Goal: Entertainment & Leisure: Browse casually

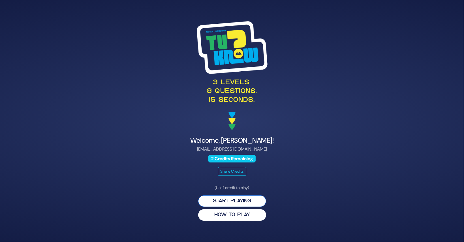
click at [234, 200] on button "Start Playing" at bounding box center [232, 201] width 68 height 12
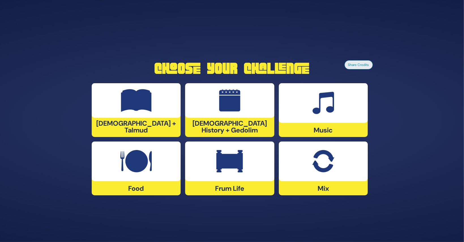
click at [224, 177] on div at bounding box center [229, 162] width 89 height 40
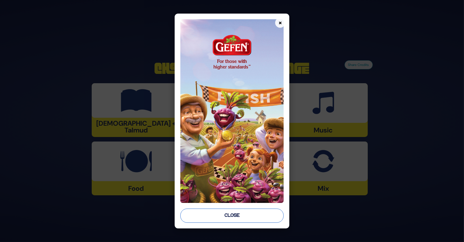
click at [241, 216] on button "Close" at bounding box center [231, 216] width 103 height 14
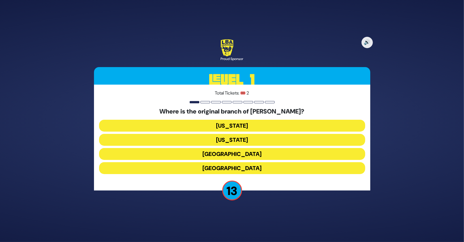
click at [237, 157] on button "London" at bounding box center [232, 154] width 266 height 12
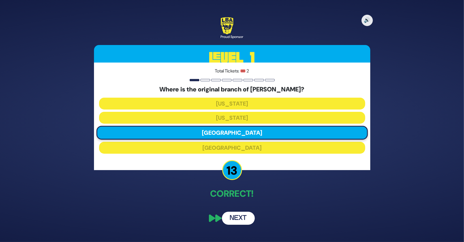
click at [240, 224] on button "Next" at bounding box center [238, 218] width 33 height 13
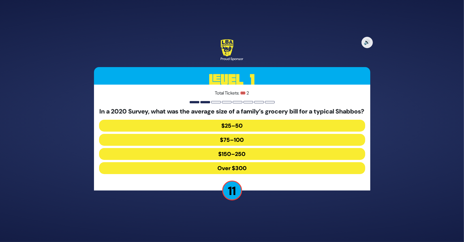
click at [245, 173] on button "Over $300" at bounding box center [232, 168] width 266 height 12
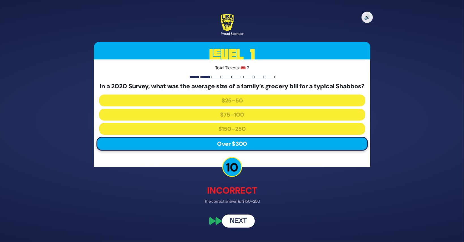
click at [239, 225] on button "Next" at bounding box center [238, 221] width 33 height 13
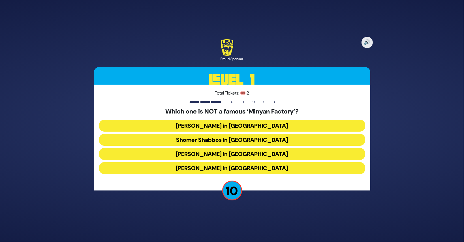
click at [249, 168] on button "Bais Dovid in Lakewood" at bounding box center [232, 168] width 266 height 12
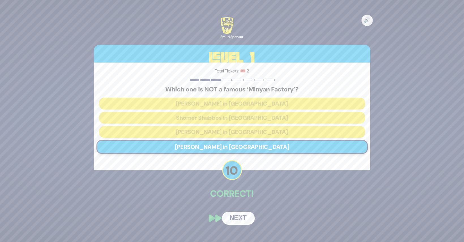
click at [241, 217] on button "Next" at bounding box center [238, 218] width 33 height 13
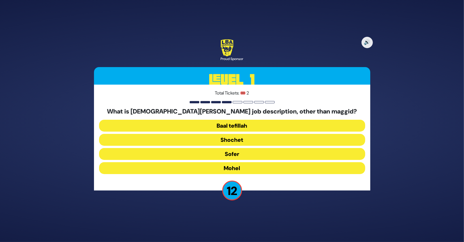
click at [236, 167] on button "Mohel" at bounding box center [232, 168] width 266 height 12
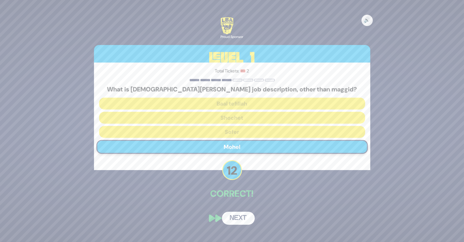
click at [236, 220] on button "Next" at bounding box center [238, 218] width 33 height 13
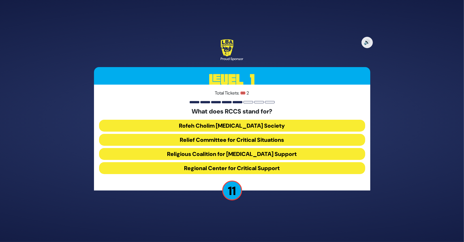
click at [240, 126] on button "Rofeh Cholim Cancer Society" at bounding box center [232, 126] width 266 height 12
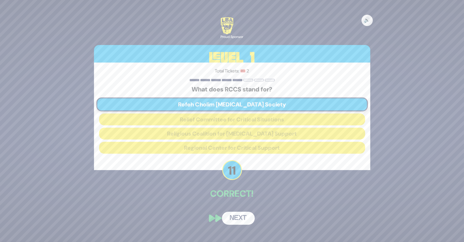
click at [238, 216] on button "Next" at bounding box center [238, 218] width 33 height 13
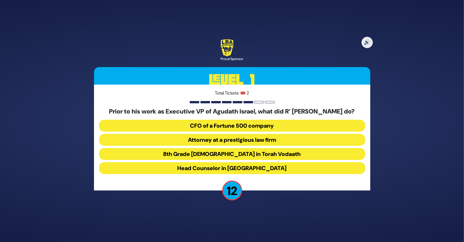
click at [253, 144] on button "Attorney at a prestigious law firm" at bounding box center [232, 140] width 266 height 12
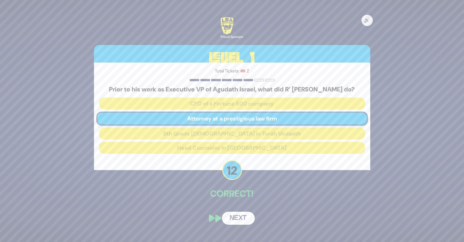
click at [241, 219] on button "Next" at bounding box center [238, 218] width 33 height 13
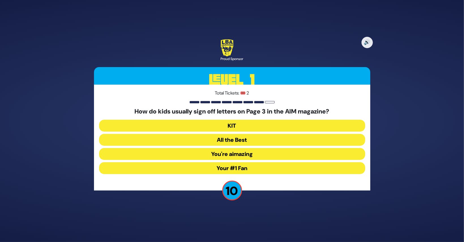
click at [244, 168] on button "Your #1 Fan" at bounding box center [232, 168] width 266 height 12
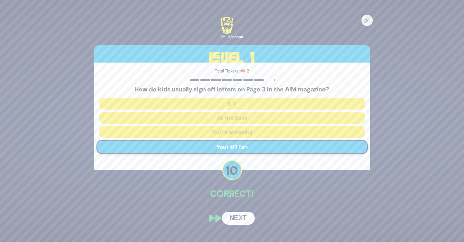
click at [238, 217] on button "Next" at bounding box center [238, 218] width 33 height 13
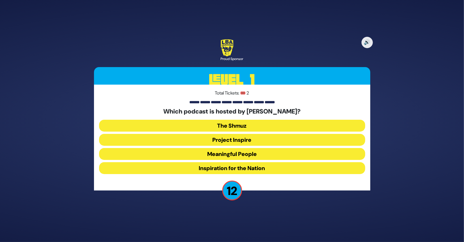
click at [232, 155] on button "Meaningful People" at bounding box center [232, 154] width 266 height 12
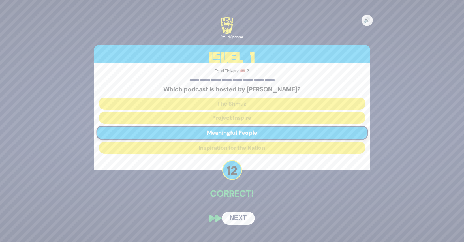
click at [239, 220] on button "Next" at bounding box center [238, 218] width 33 height 13
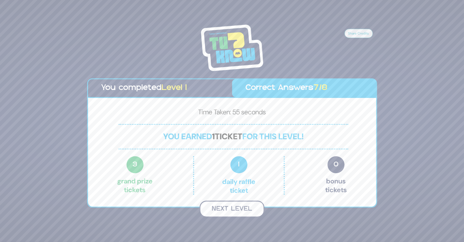
click at [239, 208] on button "Next Level" at bounding box center [232, 209] width 65 height 17
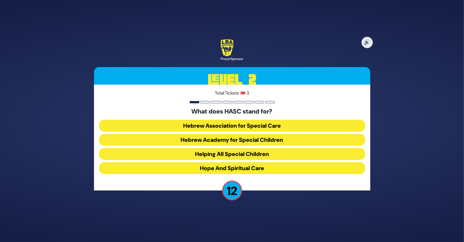
click at [227, 140] on button "Hebrew Academy for Special Children" at bounding box center [232, 140] width 266 height 12
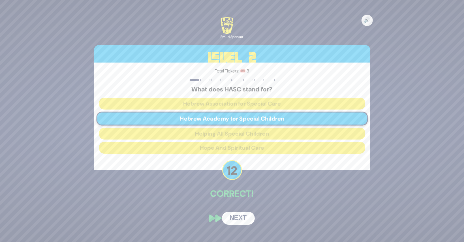
click at [242, 220] on button "Next" at bounding box center [238, 218] width 33 height 13
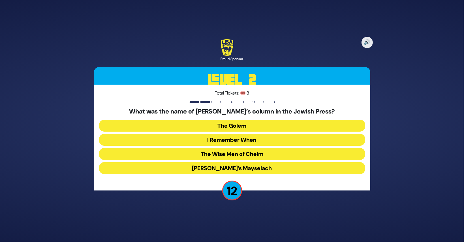
click at [259, 139] on button "I Remember When" at bounding box center [232, 140] width 266 height 12
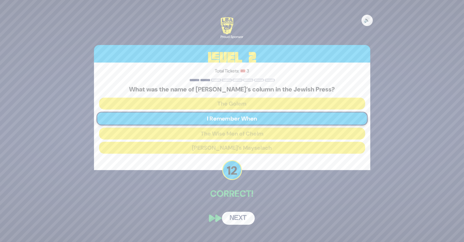
click at [246, 218] on button "Next" at bounding box center [238, 218] width 33 height 13
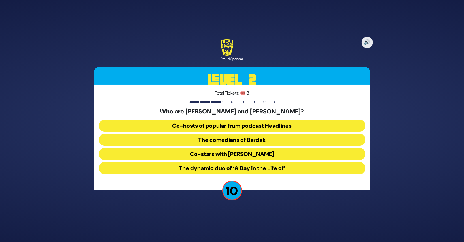
click at [247, 126] on button "Co-hosts of popular frum podcast Headlines" at bounding box center [232, 126] width 266 height 12
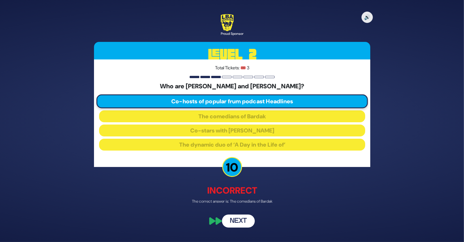
click at [239, 220] on button "Next" at bounding box center [238, 221] width 33 height 13
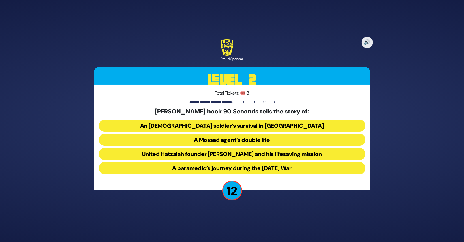
click at [217, 152] on button "United Hatzalah founder Eli Beer and his lifesaving mission" at bounding box center [232, 154] width 266 height 12
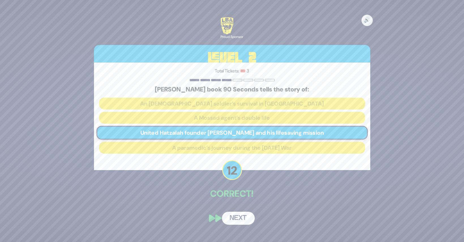
click at [235, 214] on button "Next" at bounding box center [238, 218] width 33 height 13
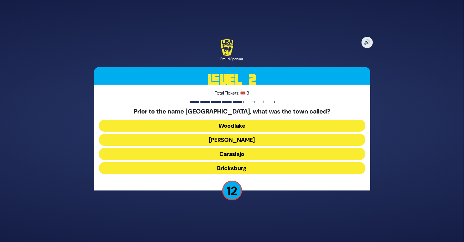
click at [244, 169] on button "Bricksburg" at bounding box center [232, 168] width 266 height 12
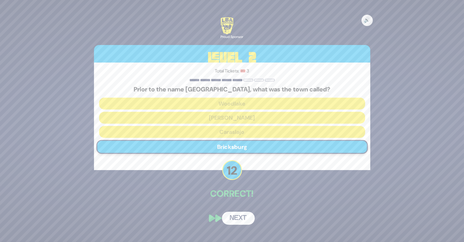
click at [244, 219] on button "Next" at bounding box center [238, 218] width 33 height 13
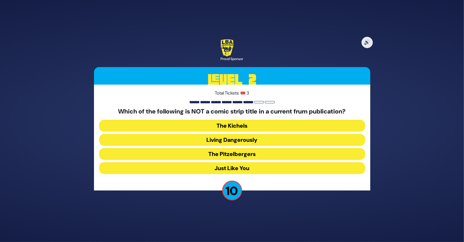
click at [242, 140] on button "Living Dangerously" at bounding box center [232, 140] width 266 height 12
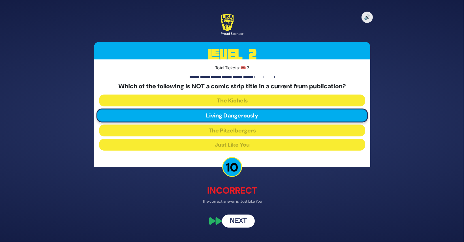
click at [244, 223] on button "Next" at bounding box center [238, 221] width 33 height 13
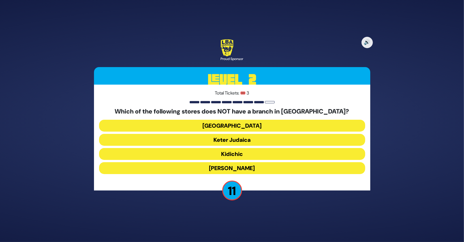
click at [239, 140] on button "Keter Judaica" at bounding box center [232, 140] width 266 height 12
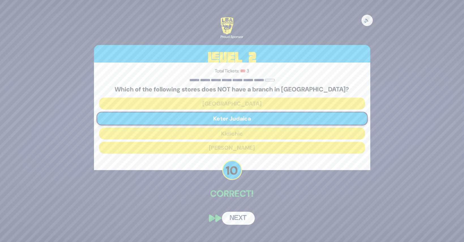
click at [240, 219] on button "Next" at bounding box center [238, 218] width 33 height 13
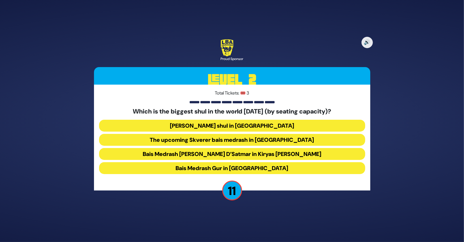
click at [246, 168] on button "Bais Medrash Gur in Yerushalayim" at bounding box center [232, 168] width 266 height 12
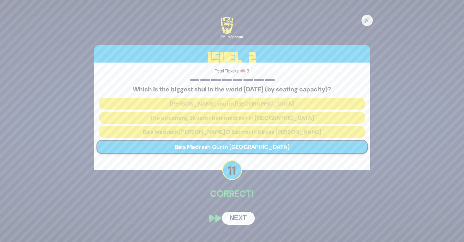
click at [239, 217] on button "Next" at bounding box center [238, 218] width 33 height 13
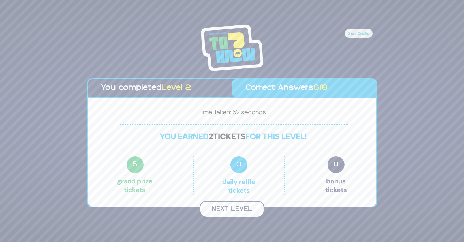
click at [236, 208] on button "Next Level" at bounding box center [232, 209] width 65 height 17
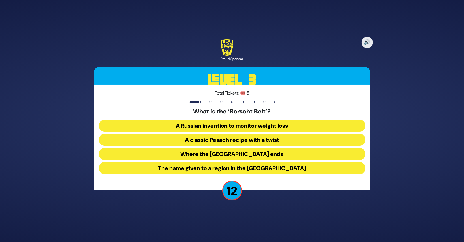
click at [264, 168] on button "The name given to a region in the Catskill Mountains" at bounding box center [232, 168] width 266 height 12
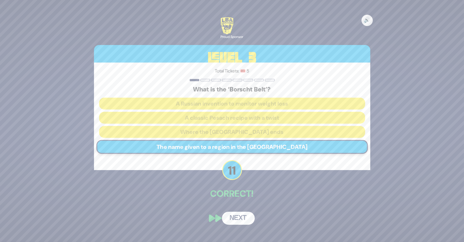
click at [240, 221] on button "Next" at bounding box center [238, 218] width 33 height 13
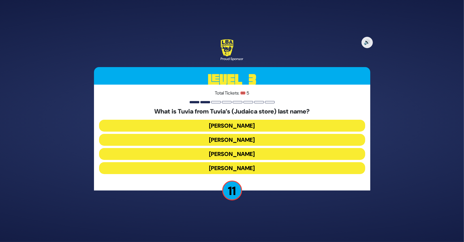
click at [240, 155] on button "Rotberg" at bounding box center [232, 154] width 266 height 12
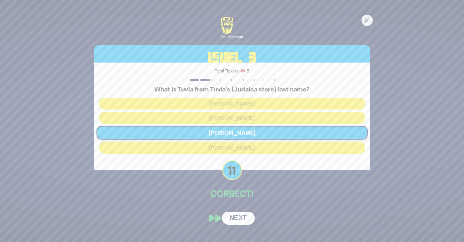
click at [244, 219] on button "Next" at bounding box center [238, 218] width 33 height 13
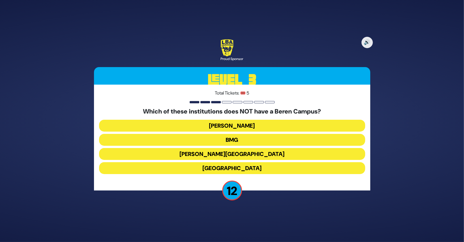
click at [242, 156] on button "Chaim Berlin" at bounding box center [232, 154] width 266 height 12
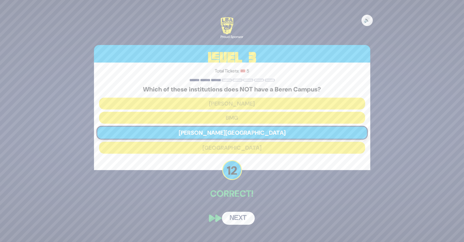
click at [242, 217] on button "Next" at bounding box center [238, 218] width 33 height 13
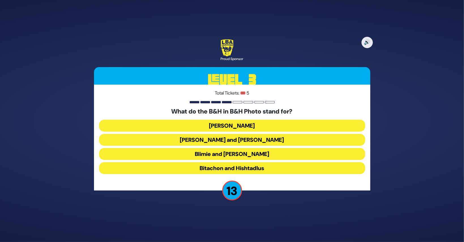
click at [251, 151] on button "Blimie and Herman" at bounding box center [232, 154] width 266 height 12
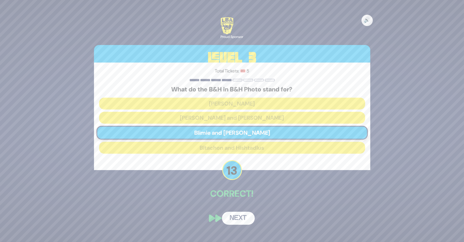
click at [247, 220] on button "Next" at bounding box center [238, 218] width 33 height 13
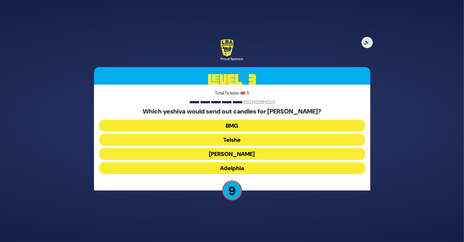
click at [240, 124] on button "BMG" at bounding box center [232, 126] width 266 height 12
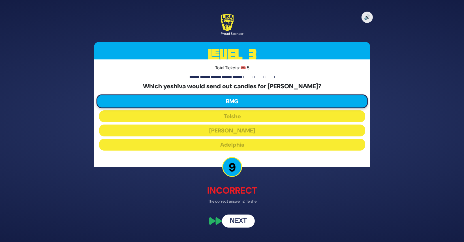
click at [242, 220] on button "Next" at bounding box center [238, 221] width 33 height 13
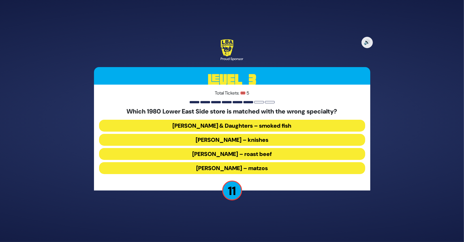
click at [255, 139] on button "Yonah Schimmel’s – knishes" at bounding box center [232, 140] width 266 height 12
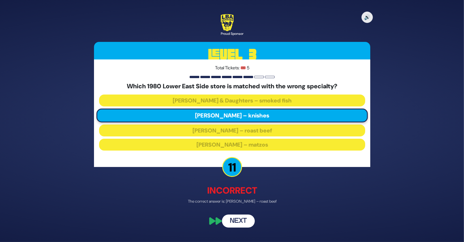
click at [241, 220] on button "Next" at bounding box center [238, 221] width 33 height 13
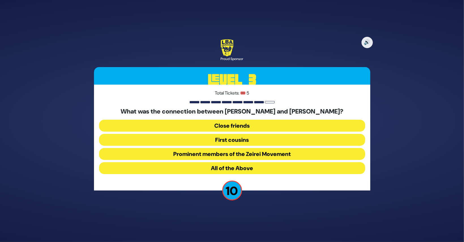
click at [242, 167] on button "All of the Above" at bounding box center [232, 168] width 266 height 12
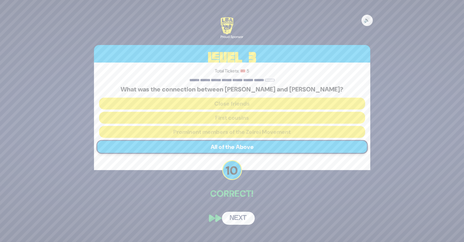
click at [237, 218] on button "Next" at bounding box center [238, 218] width 33 height 13
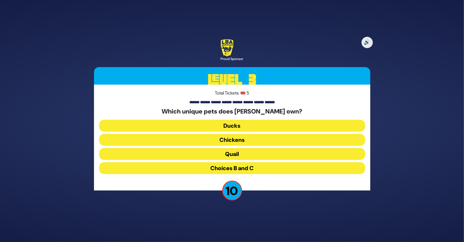
click at [249, 167] on button "Choices B and C" at bounding box center [232, 168] width 266 height 12
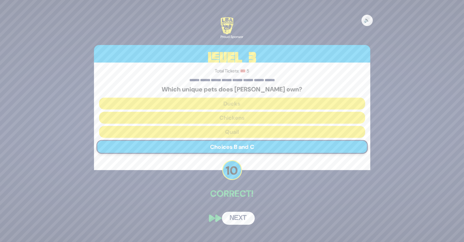
click at [245, 216] on button "Next" at bounding box center [238, 218] width 33 height 13
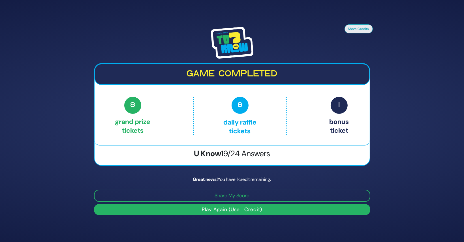
click at [242, 210] on button "Play Again (Use 1 Credit)" at bounding box center [232, 209] width 276 height 11
click at [238, 211] on button "Play Again (Use 1 Credit)" at bounding box center [232, 209] width 276 height 11
click at [272, 210] on button "Play Again (Use 1 Credit)" at bounding box center [232, 209] width 276 height 11
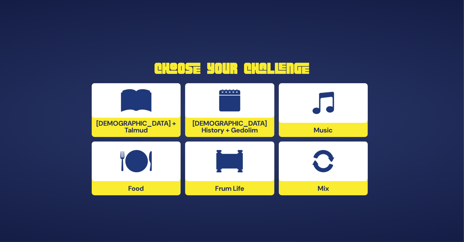
click at [132, 172] on img at bounding box center [135, 161] width 31 height 23
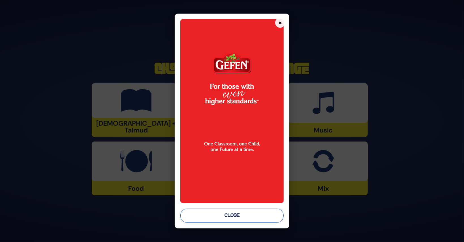
click at [224, 213] on button "Close" at bounding box center [231, 216] width 103 height 14
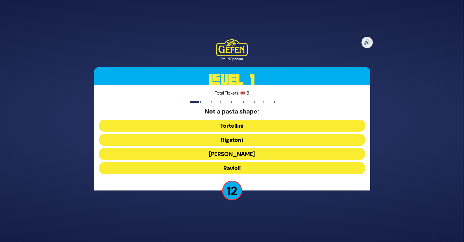
click at [241, 154] on button "[PERSON_NAME]" at bounding box center [232, 154] width 266 height 12
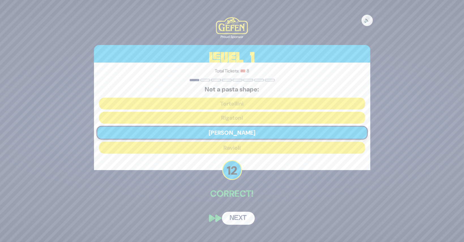
click at [244, 219] on button "Next" at bounding box center [238, 218] width 33 height 13
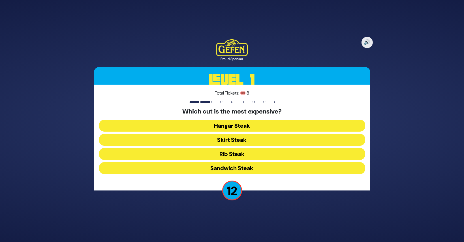
click at [237, 127] on button "Hangar Steak" at bounding box center [232, 126] width 266 height 12
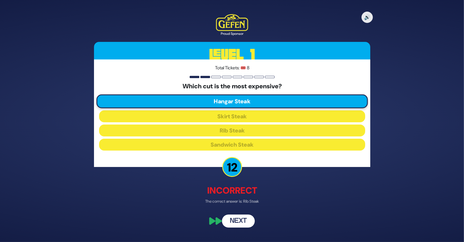
click at [238, 219] on button "Next" at bounding box center [238, 221] width 33 height 13
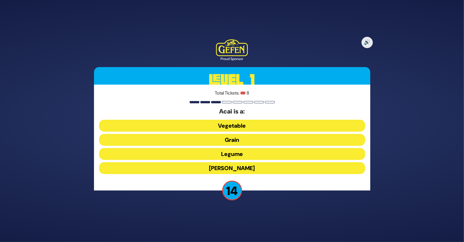
click at [245, 170] on button "[PERSON_NAME]" at bounding box center [232, 168] width 266 height 12
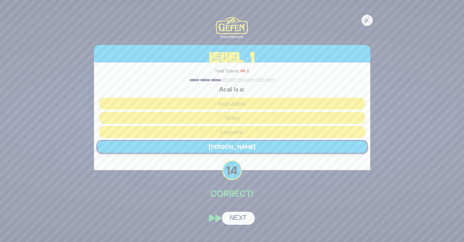
click at [239, 218] on button "Next" at bounding box center [238, 218] width 33 height 13
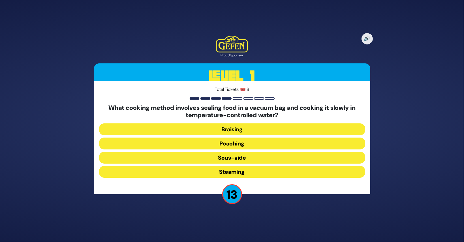
drag, startPoint x: 247, startPoint y: 160, endPoint x: 248, endPoint y: 163, distance: 2.9
click at [247, 161] on button "Sous-vide" at bounding box center [232, 158] width 266 height 12
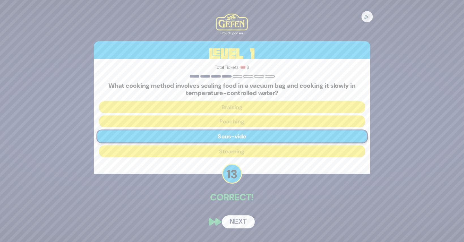
click at [241, 225] on button "Next" at bounding box center [238, 221] width 33 height 13
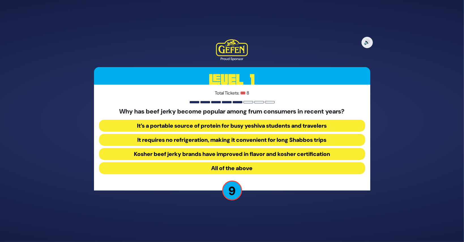
click at [250, 168] on button "All of the above" at bounding box center [232, 168] width 266 height 12
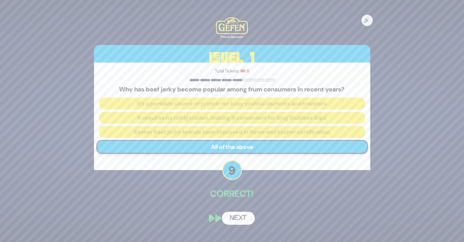
click at [242, 219] on button "Next" at bounding box center [238, 218] width 33 height 13
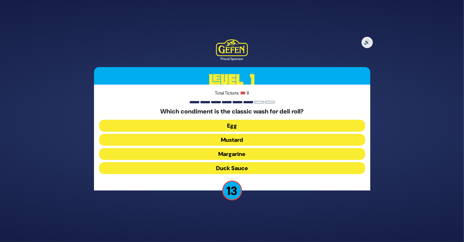
drag, startPoint x: 237, startPoint y: 143, endPoint x: 169, endPoint y: 95, distance: 83.1
click at [169, 95] on p "Total Tickets: 🎟️ 8" at bounding box center [232, 93] width 266 height 7
click at [242, 127] on button "Egg" at bounding box center [232, 126] width 266 height 12
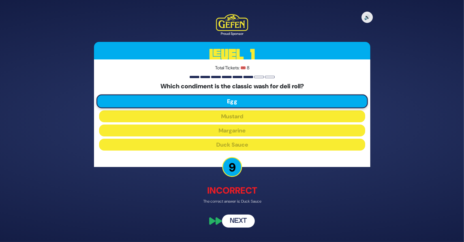
click at [239, 220] on button "Next" at bounding box center [238, 221] width 33 height 13
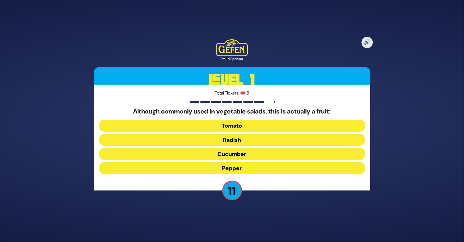
drag, startPoint x: 242, startPoint y: 123, endPoint x: 241, endPoint y: 130, distance: 6.9
click at [242, 124] on button "Tomato" at bounding box center [232, 126] width 266 height 12
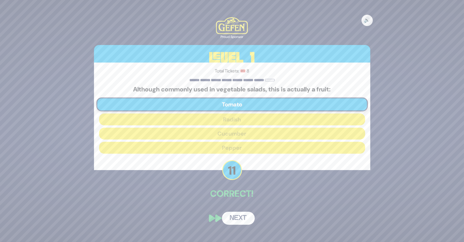
click at [245, 217] on button "Next" at bounding box center [238, 218] width 33 height 13
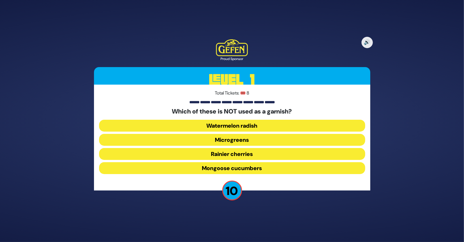
click at [249, 167] on button "Mongoose cucumbers" at bounding box center [232, 168] width 266 height 12
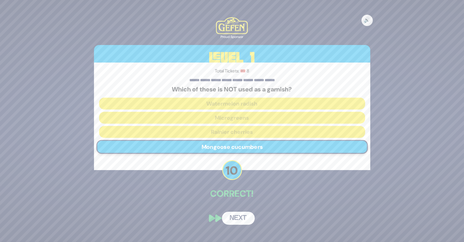
click at [238, 217] on button "Next" at bounding box center [238, 218] width 33 height 13
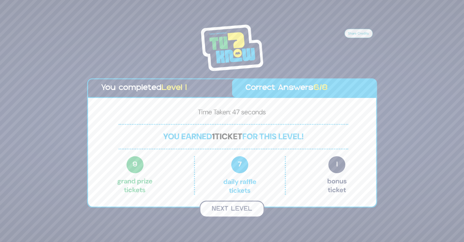
click at [236, 208] on button "Next Level" at bounding box center [232, 209] width 65 height 17
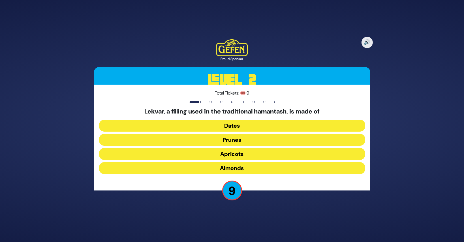
click at [237, 125] on button "Dates" at bounding box center [232, 126] width 266 height 12
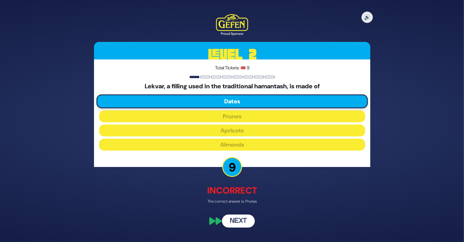
click at [244, 221] on button "Next" at bounding box center [238, 221] width 33 height 13
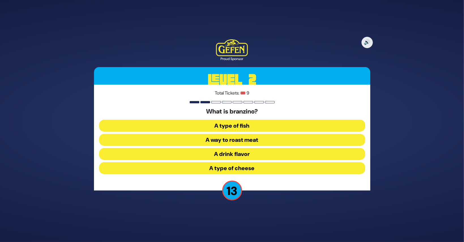
click at [245, 125] on button "A type of fish" at bounding box center [232, 126] width 266 height 12
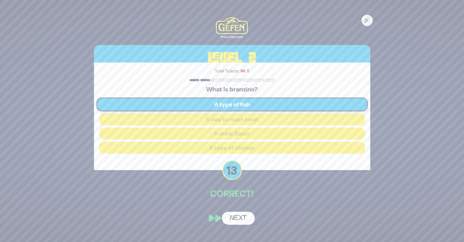
click at [247, 223] on button "Next" at bounding box center [238, 218] width 33 height 13
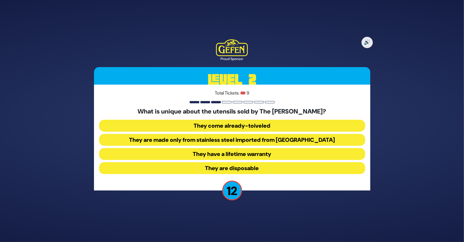
click at [221, 124] on button "They come already-toiveled" at bounding box center [232, 126] width 266 height 12
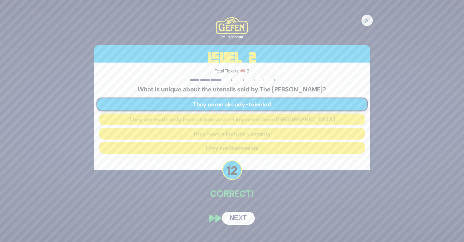
click at [239, 222] on button "Next" at bounding box center [238, 218] width 33 height 13
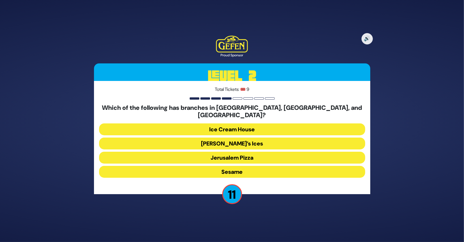
click at [241, 142] on button "[PERSON_NAME]’s Ices" at bounding box center [232, 144] width 266 height 12
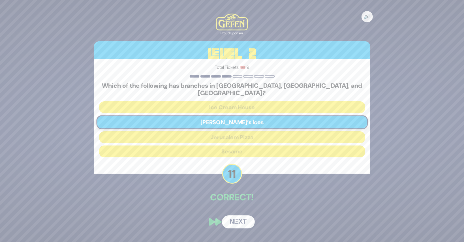
click at [249, 217] on button "Next" at bounding box center [238, 221] width 33 height 13
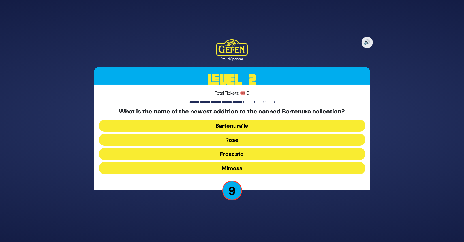
click at [246, 168] on button "Mimosa" at bounding box center [232, 168] width 266 height 12
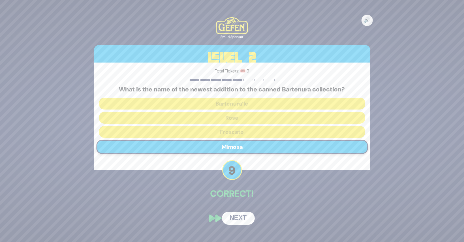
click at [244, 217] on button "Next" at bounding box center [238, 218] width 33 height 13
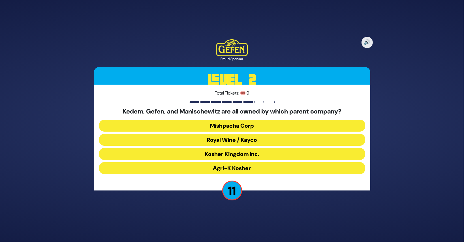
click at [249, 141] on button "Royal Wine / Kayco" at bounding box center [232, 140] width 266 height 12
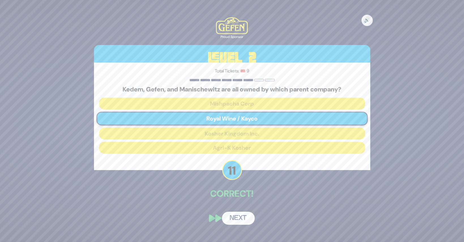
click at [238, 219] on button "Next" at bounding box center [238, 218] width 33 height 13
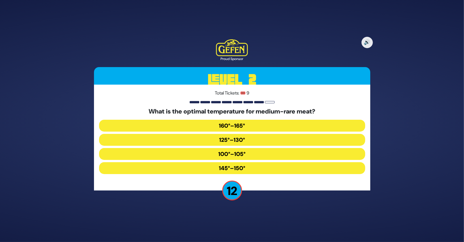
click at [228, 155] on button "100°–105°" at bounding box center [232, 154] width 266 height 12
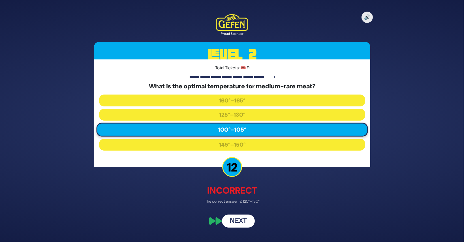
click at [237, 221] on button "Next" at bounding box center [238, 221] width 33 height 13
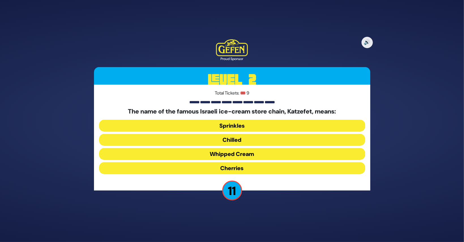
click at [245, 156] on button "Whipped Cream" at bounding box center [232, 154] width 266 height 12
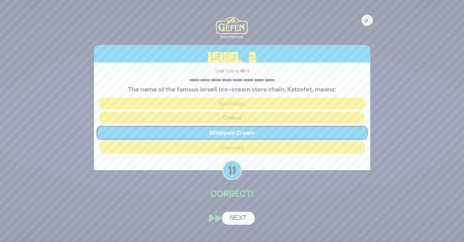
click at [246, 215] on button "Next" at bounding box center [238, 218] width 33 height 13
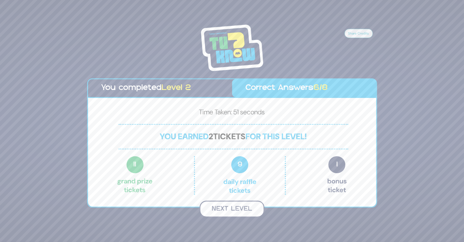
click at [236, 210] on button "Next Level" at bounding box center [232, 209] width 65 height 17
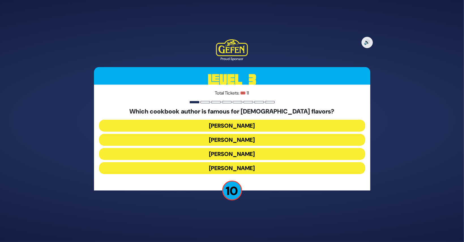
click at [245, 122] on button "[PERSON_NAME]" at bounding box center [232, 126] width 266 height 12
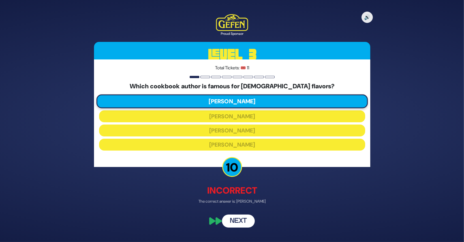
click at [243, 221] on button "Next" at bounding box center [238, 221] width 33 height 13
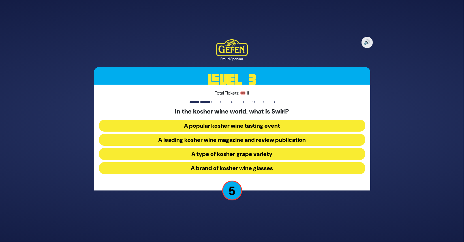
click at [243, 167] on button "A brand of kosher wine glasses" at bounding box center [232, 168] width 266 height 12
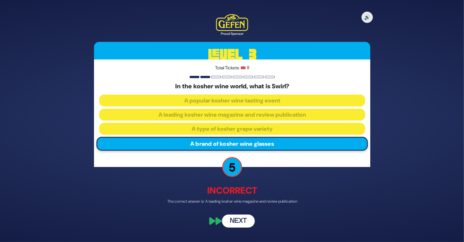
click at [240, 221] on button "Next" at bounding box center [238, 221] width 33 height 13
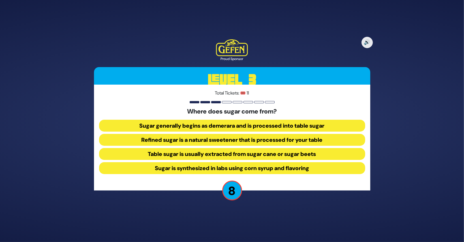
click at [238, 139] on button "Refined sugar is a natural sweetener that is processed for your table" at bounding box center [232, 140] width 266 height 12
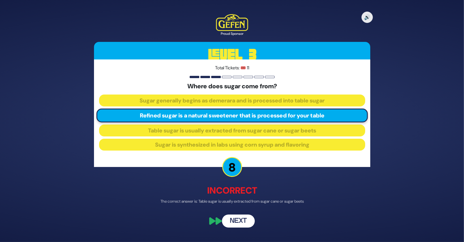
click at [237, 221] on button "Next" at bounding box center [238, 221] width 33 height 13
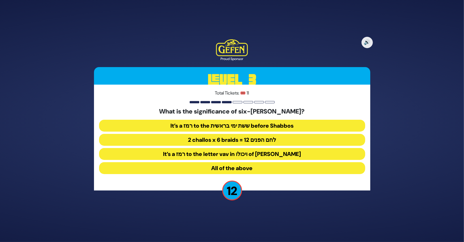
click at [259, 167] on button "All of the above" at bounding box center [232, 168] width 266 height 12
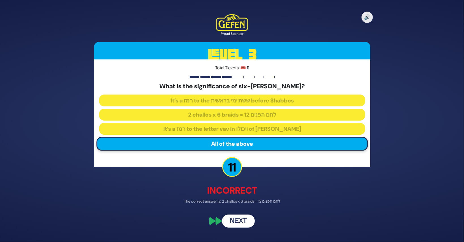
click at [245, 220] on button "Next" at bounding box center [238, 221] width 33 height 13
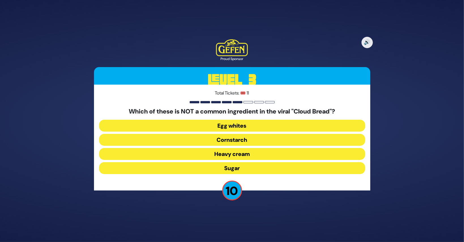
click at [234, 134] on button "Cornstarch" at bounding box center [232, 140] width 266 height 12
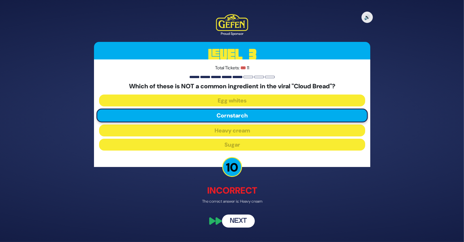
click at [239, 220] on button "Next" at bounding box center [238, 221] width 33 height 13
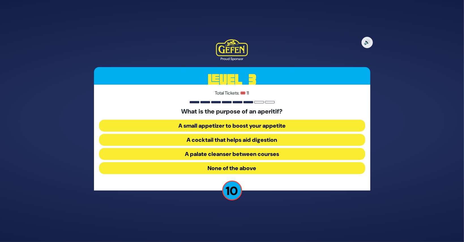
click at [240, 167] on button "None of the above" at bounding box center [232, 168] width 266 height 12
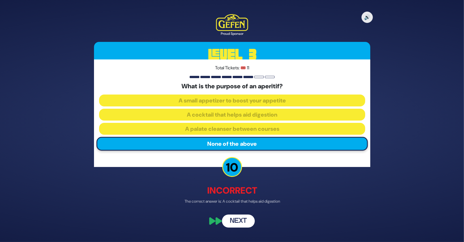
click at [240, 218] on button "Next" at bounding box center [238, 221] width 33 height 13
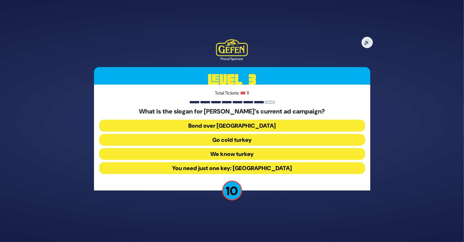
click at [229, 125] on button "Bond over [GEOGRAPHIC_DATA]" at bounding box center [232, 126] width 266 height 12
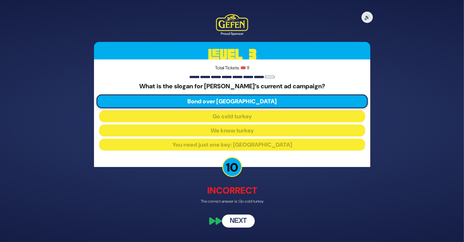
click at [242, 222] on button "Next" at bounding box center [238, 221] width 33 height 13
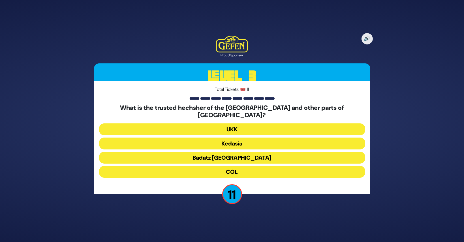
click at [235, 155] on button "Badatz [GEOGRAPHIC_DATA]" at bounding box center [232, 158] width 266 height 12
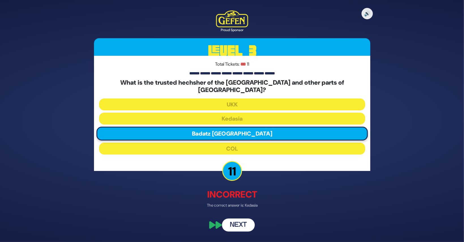
click at [240, 221] on button "Next" at bounding box center [238, 225] width 33 height 13
